Goal: Connect with others: Establish contact or relationships with other users

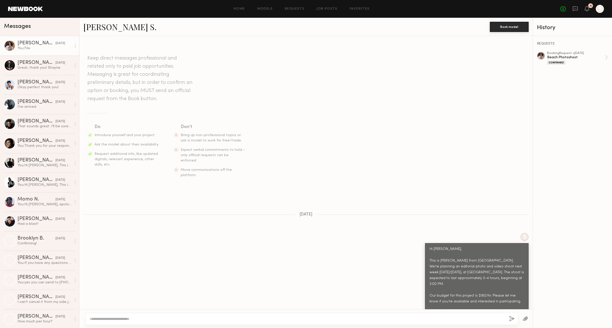
scroll to position [422, 0]
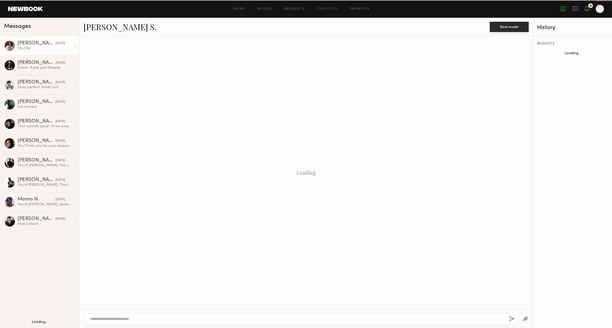
scroll to position [422, 0]
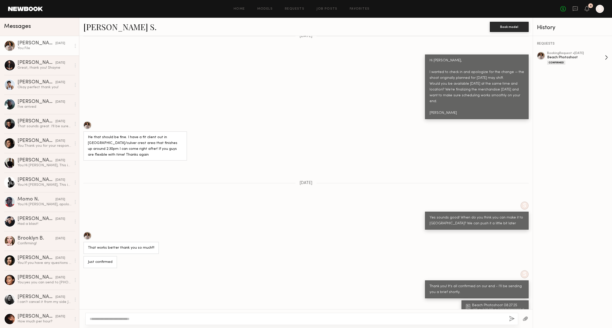
click at [600, 59] on div "Beach Photoshoot" at bounding box center [577, 57] width 58 height 5
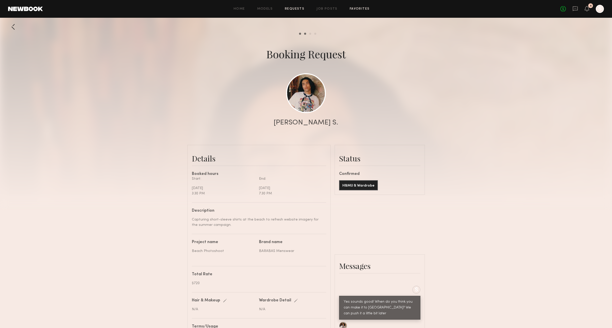
click at [357, 9] on link "Favorites" at bounding box center [360, 8] width 20 height 3
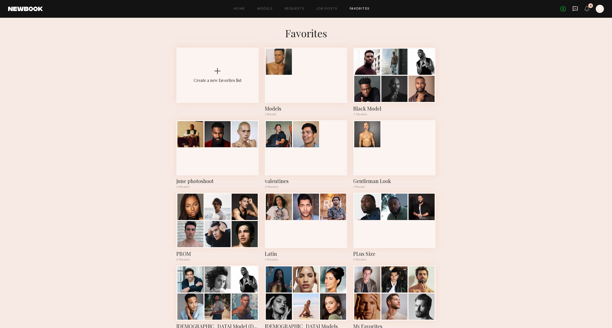
click at [575, 9] on icon at bounding box center [576, 9] width 6 height 6
